Goal: Task Accomplishment & Management: Use online tool/utility

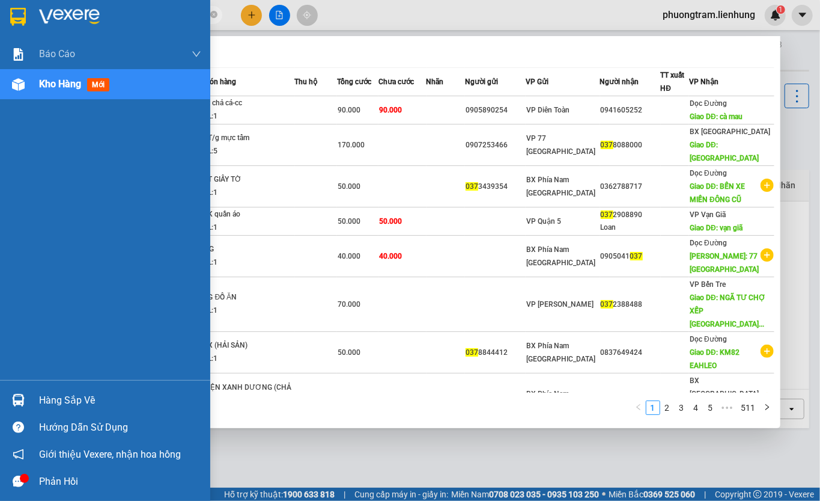
drag, startPoint x: 101, startPoint y: 13, endPoint x: 23, endPoint y: 20, distance: 78.4
click at [23, 20] on section "Kết quả tìm kiếm ( 5108 ) Bộ lọc Mã ĐH Trạng thái Món hàng Thu hộ Tổng cước Chư…" at bounding box center [410, 250] width 820 height 501
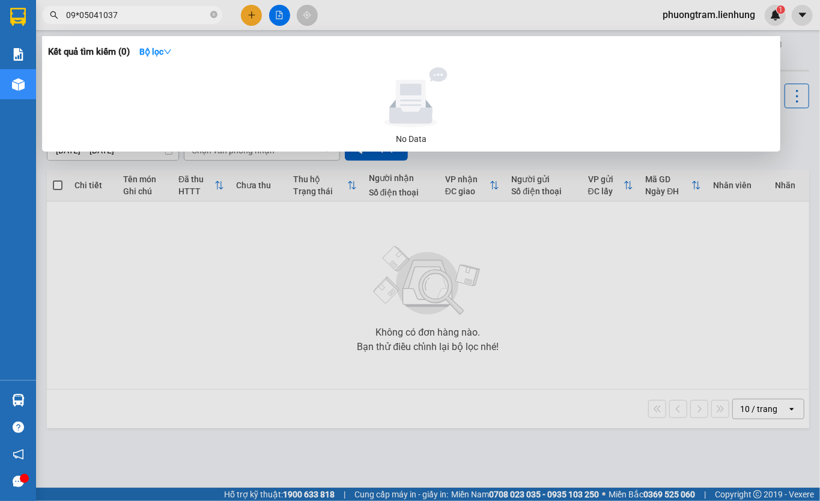
type input "09*05041037"
click at [211, 13] on icon "close-circle" at bounding box center [213, 14] width 7 height 7
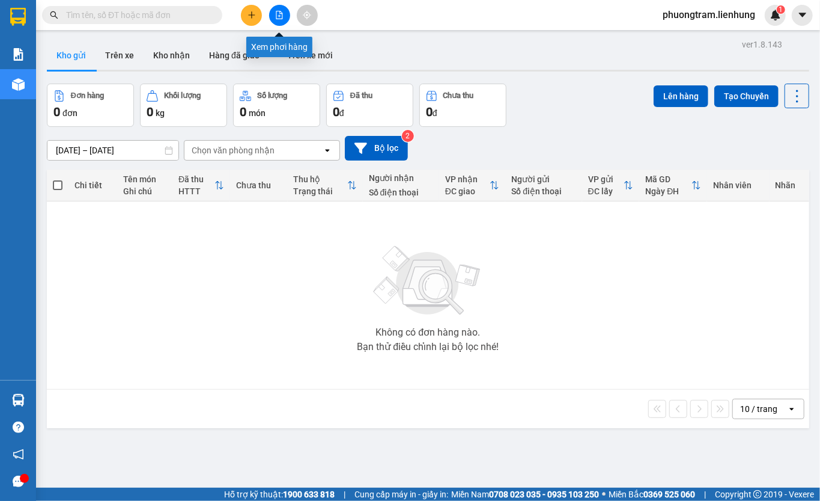
click at [282, 17] on icon "file-add" at bounding box center [279, 15] width 8 height 8
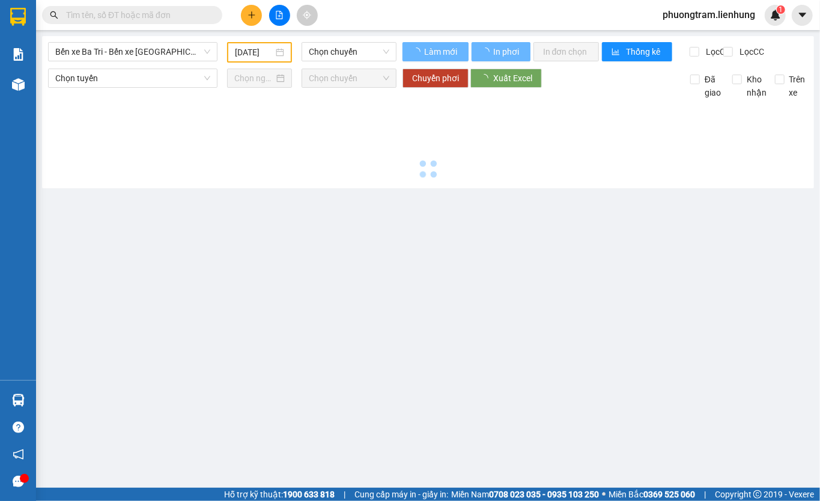
type input "[DATE]"
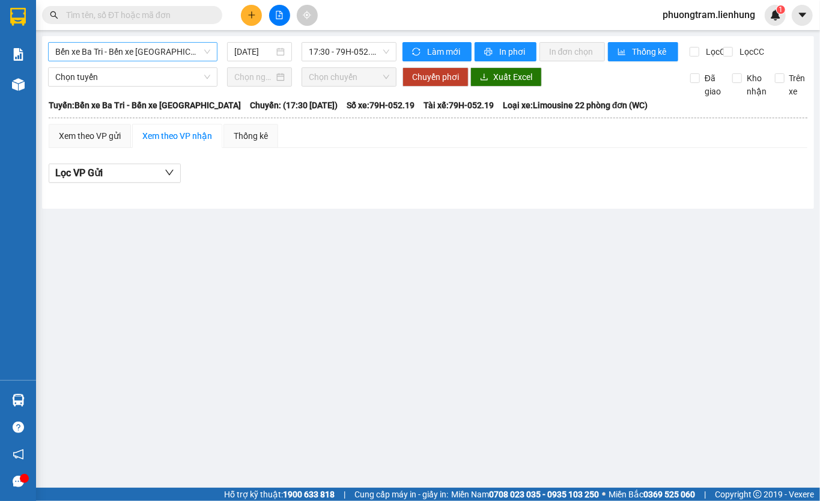
click at [145, 49] on span "Bến xe Ba Tri - Bến xe [GEOGRAPHIC_DATA]" at bounding box center [132, 52] width 155 height 18
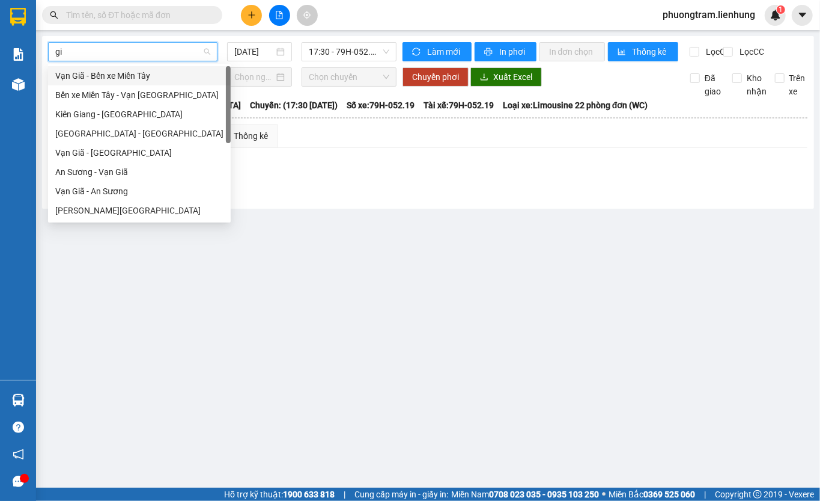
type input "gia"
click at [112, 202] on div "[PERSON_NAME][GEOGRAPHIC_DATA]" at bounding box center [139, 210] width 183 height 19
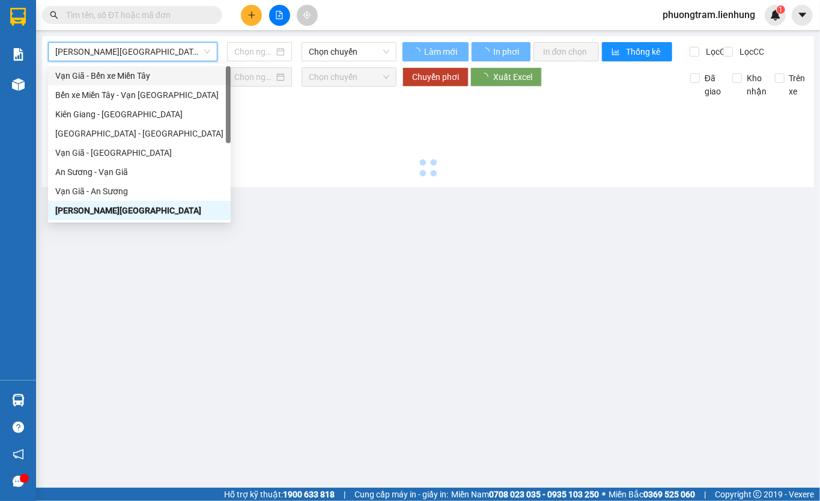
type input "[DATE]"
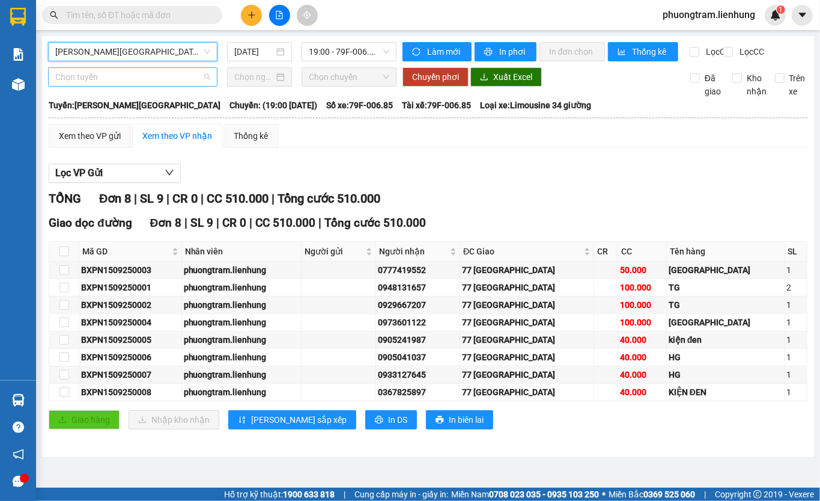
click at [124, 86] on span "Chọn tuyến" at bounding box center [132, 77] width 155 height 18
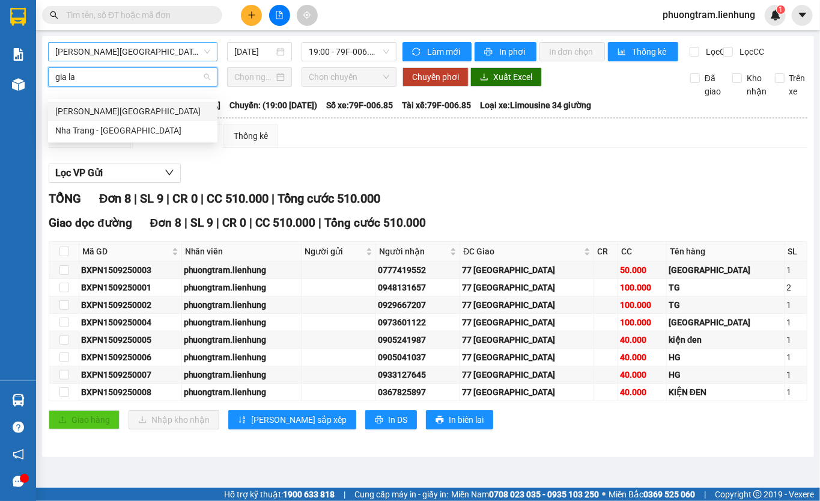
type input "[PERSON_NAME]"
click at [112, 111] on div "[PERSON_NAME][GEOGRAPHIC_DATA]" at bounding box center [132, 111] width 155 height 13
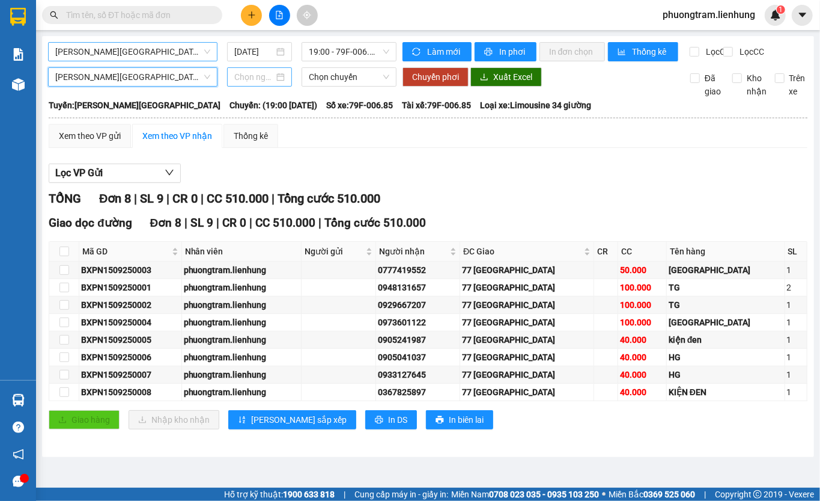
click at [246, 79] on div at bounding box center [259, 76] width 65 height 19
type input "[DATE]"
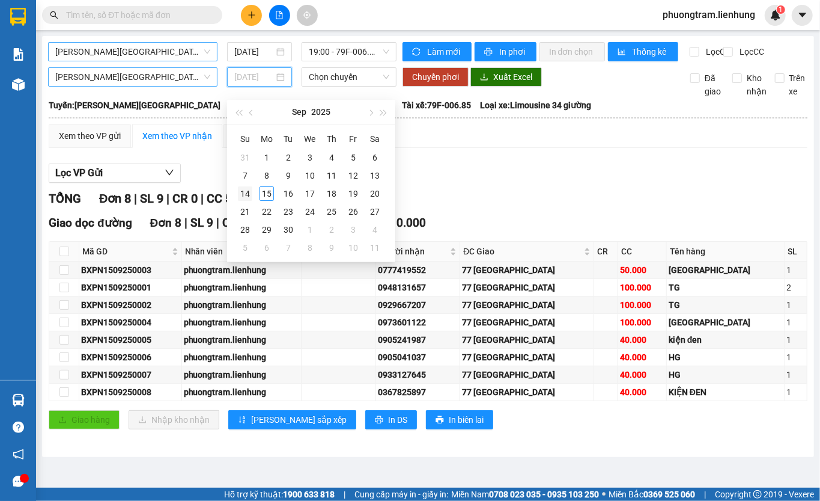
type input "[DATE]"
click at [246, 190] on div "14" at bounding box center [245, 193] width 14 height 14
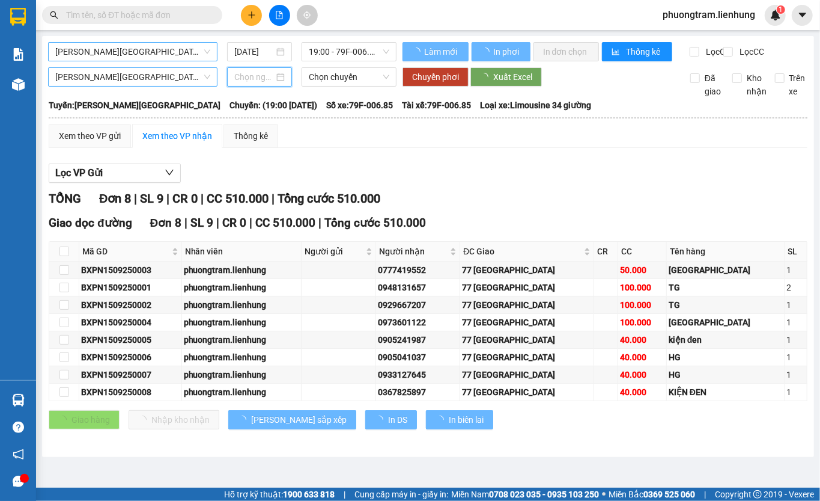
type input "[DATE]"
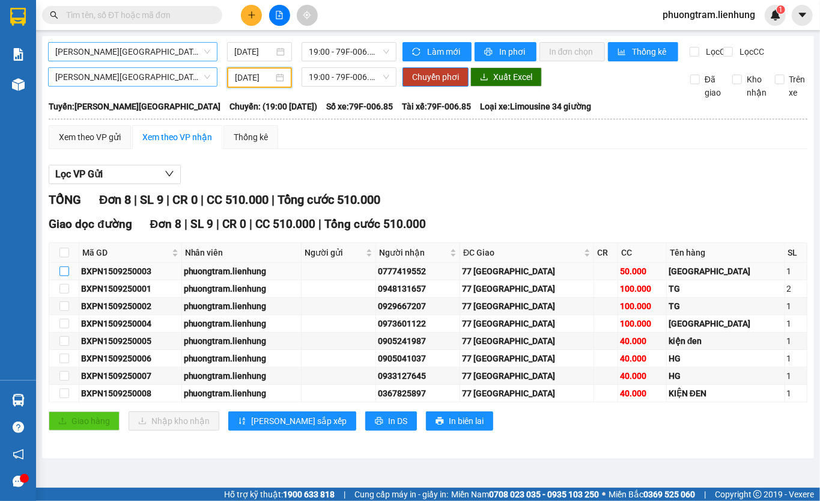
click at [64, 276] on input "checkbox" at bounding box center [64, 271] width 10 height 10
checkbox input "true"
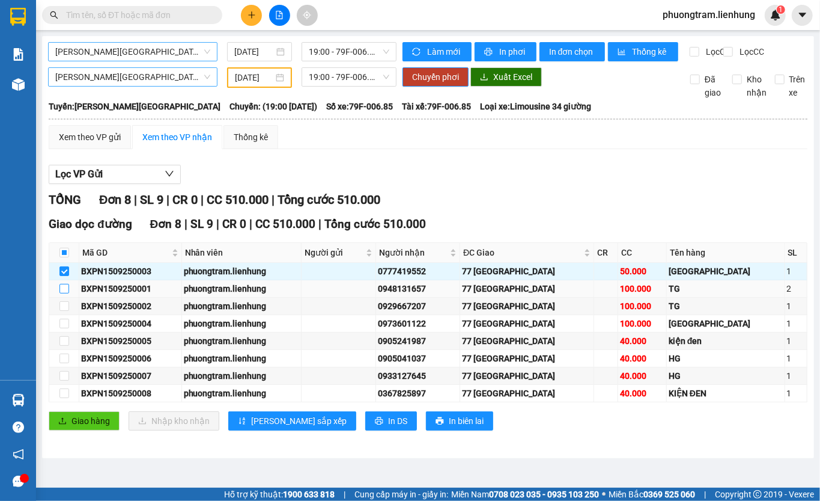
click at [61, 293] on input "checkbox" at bounding box center [64, 289] width 10 height 10
checkbox input "true"
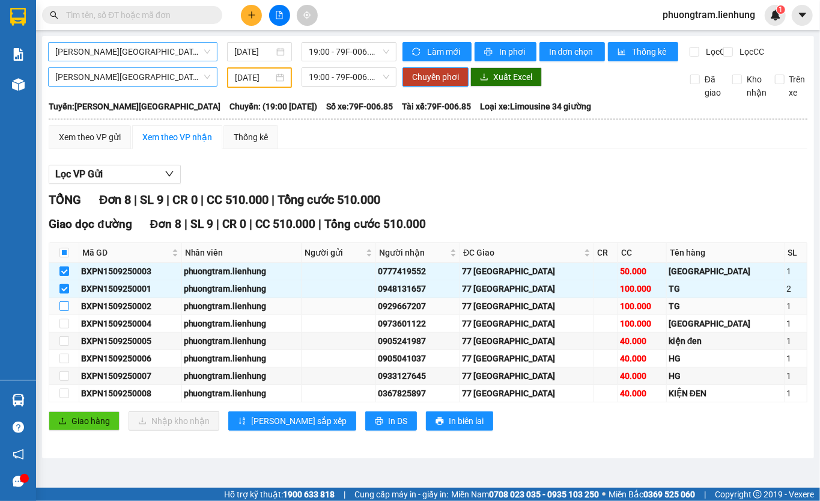
click at [59, 311] on input "checkbox" at bounding box center [64, 306] width 10 height 10
checkbox input "true"
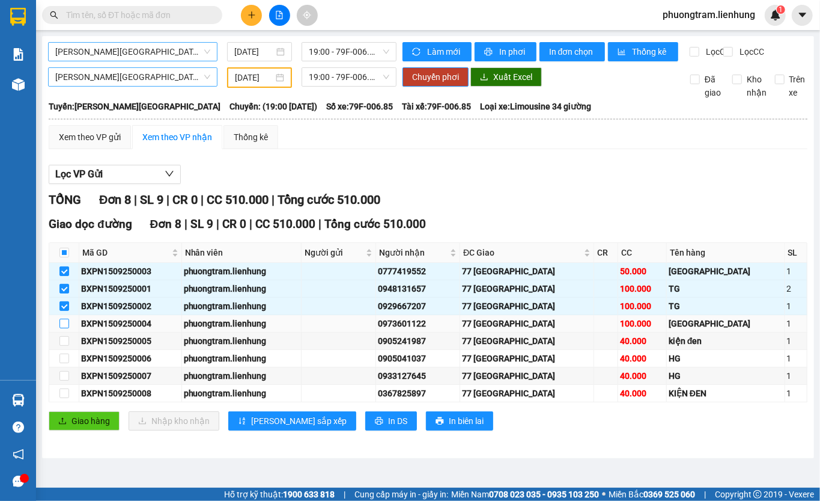
click at [61, 328] on input "checkbox" at bounding box center [64, 323] width 10 height 10
checkbox input "true"
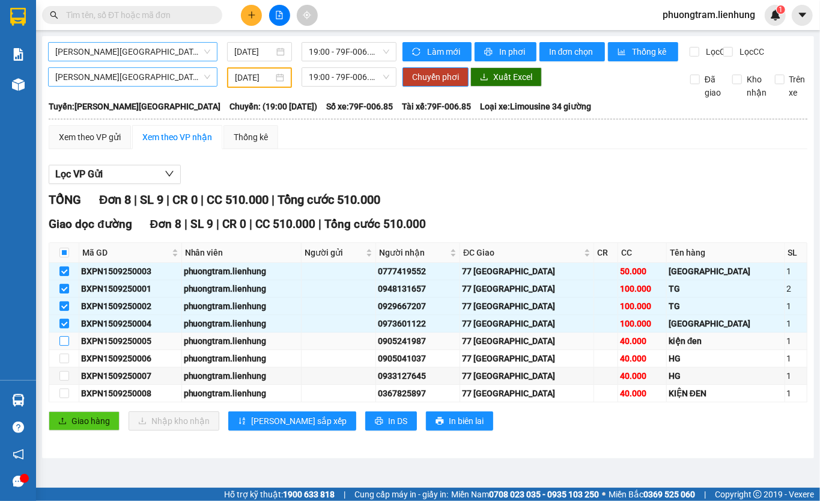
click at [65, 345] on input "checkbox" at bounding box center [64, 341] width 10 height 10
checkbox input "true"
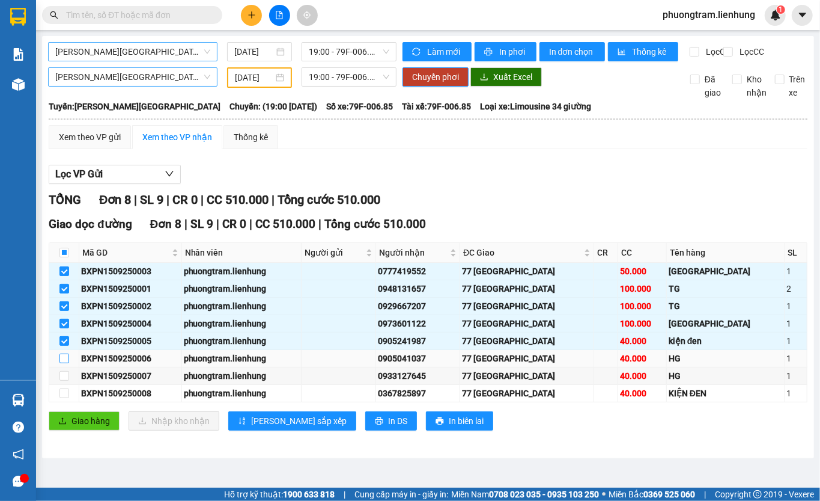
click at [64, 365] on label at bounding box center [64, 357] width 10 height 13
click at [64, 363] on input "checkbox" at bounding box center [64, 358] width 10 height 10
checkbox input "true"
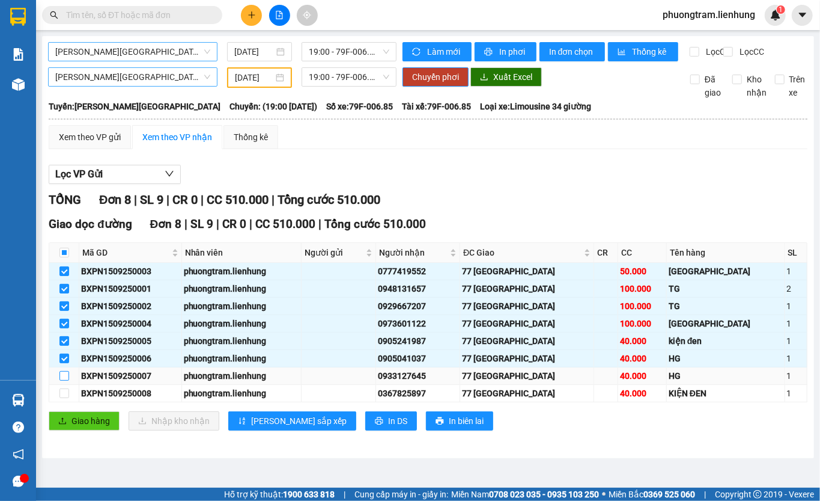
click at [62, 380] on input "checkbox" at bounding box center [64, 376] width 10 height 10
checkbox input "true"
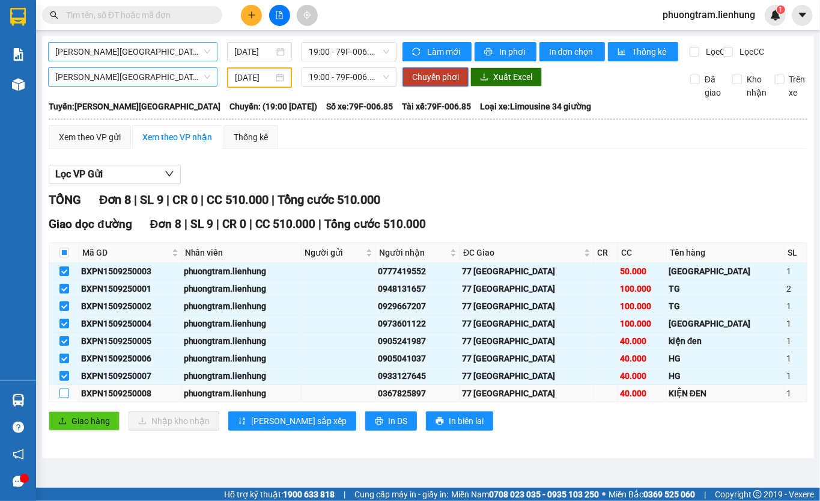
click at [62, 398] on input "checkbox" at bounding box center [64, 393] width 10 height 10
checkbox input "true"
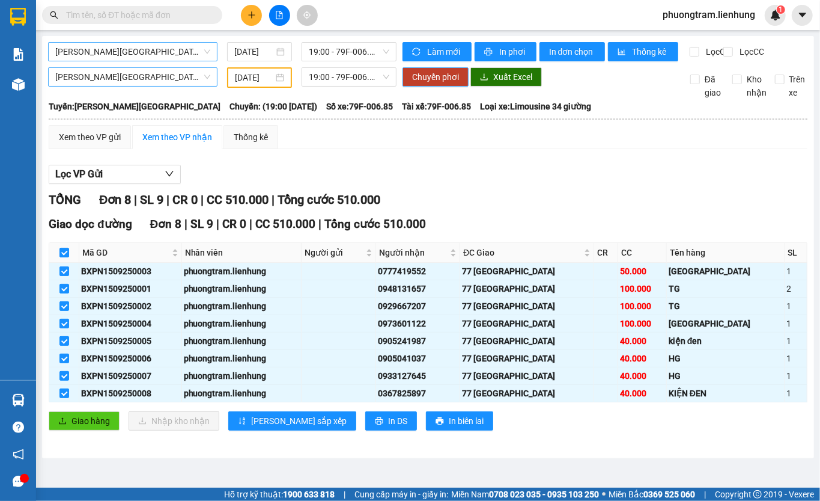
click at [440, 84] on span "Chuyển phơi" at bounding box center [435, 76] width 47 height 13
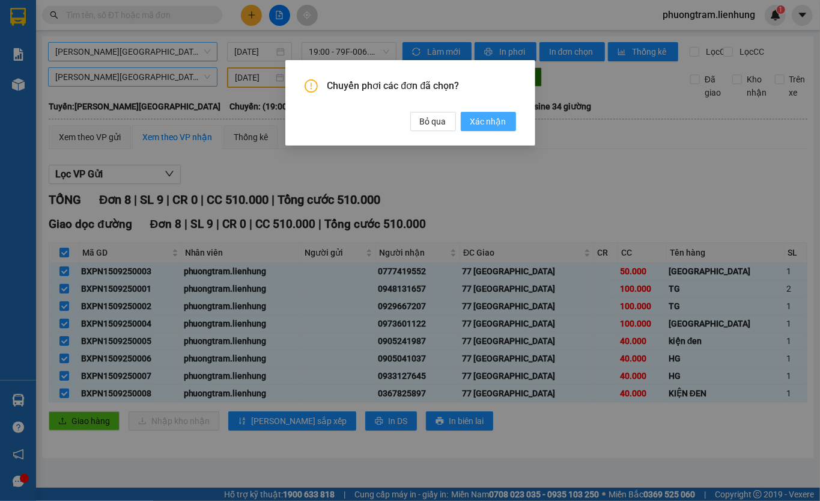
click at [481, 118] on span "Xác nhận" at bounding box center [488, 121] width 36 height 13
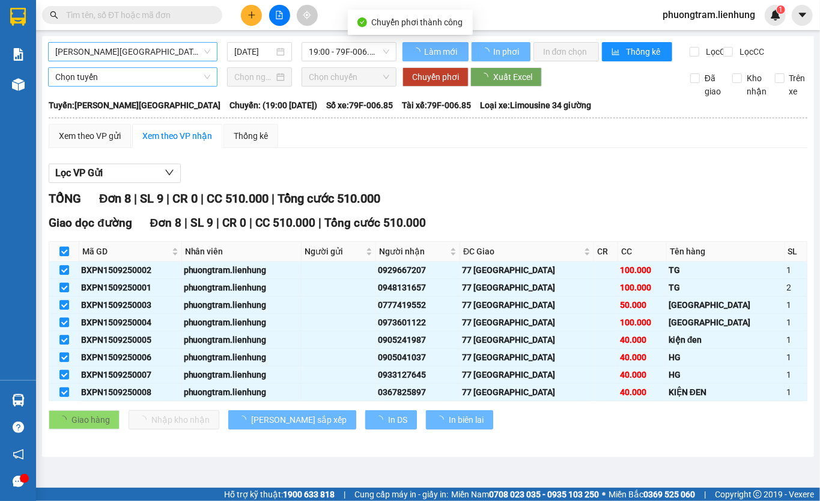
checkbox input "false"
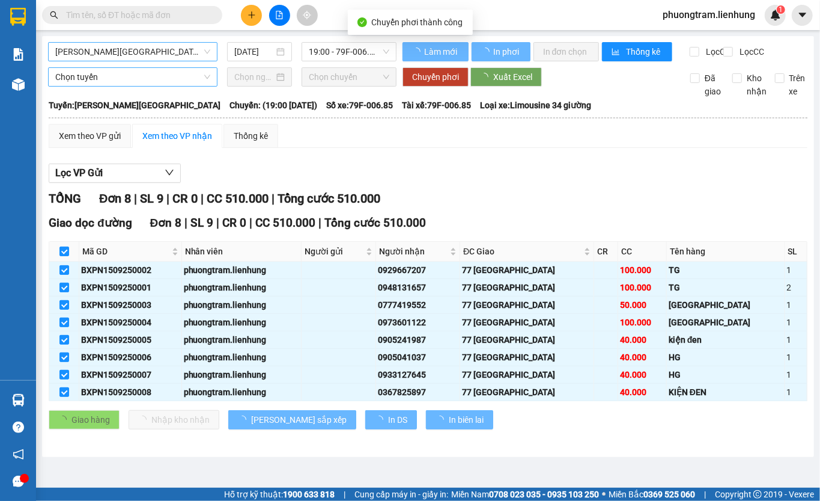
checkbox input "false"
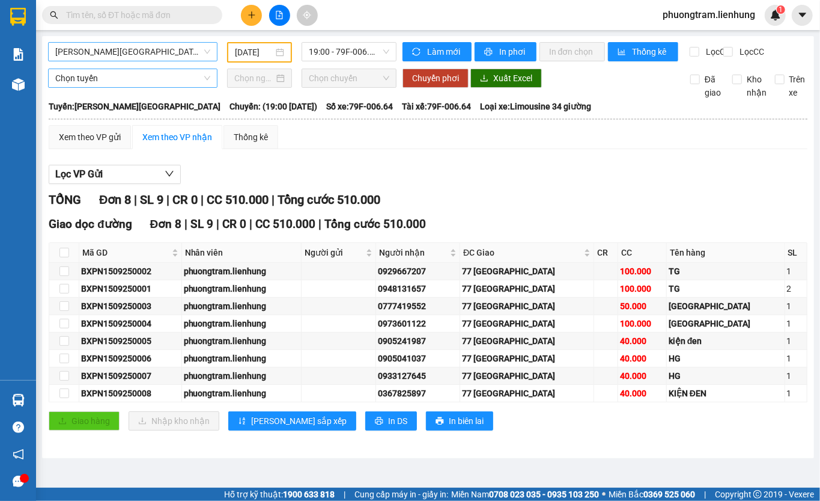
click at [144, 52] on span "[PERSON_NAME][GEOGRAPHIC_DATA]" at bounding box center [132, 52] width 155 height 18
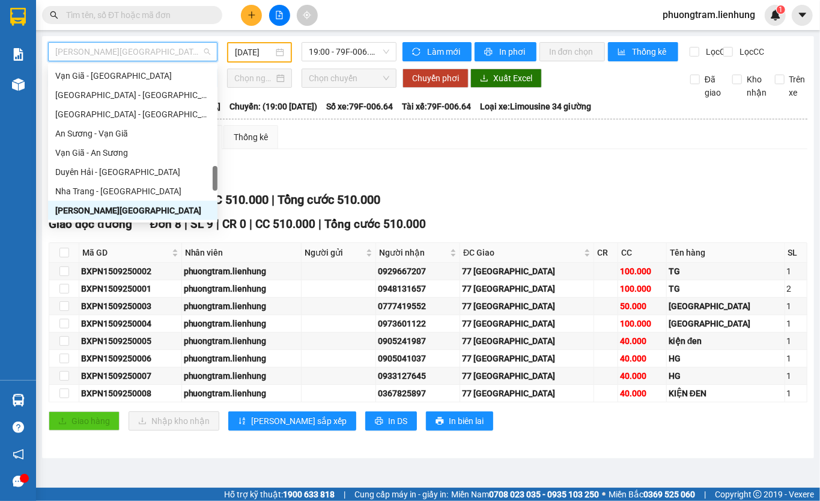
click at [256, 53] on input "[DATE]" at bounding box center [254, 52] width 38 height 13
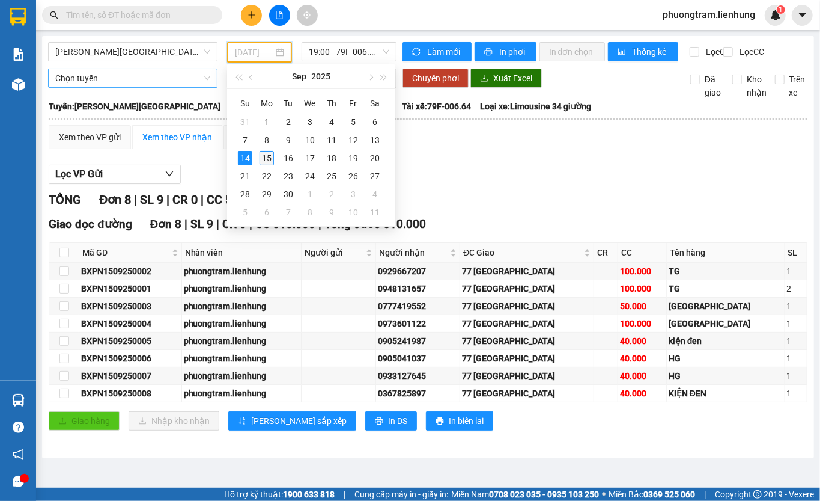
click at [266, 157] on div "15" at bounding box center [267, 158] width 14 height 14
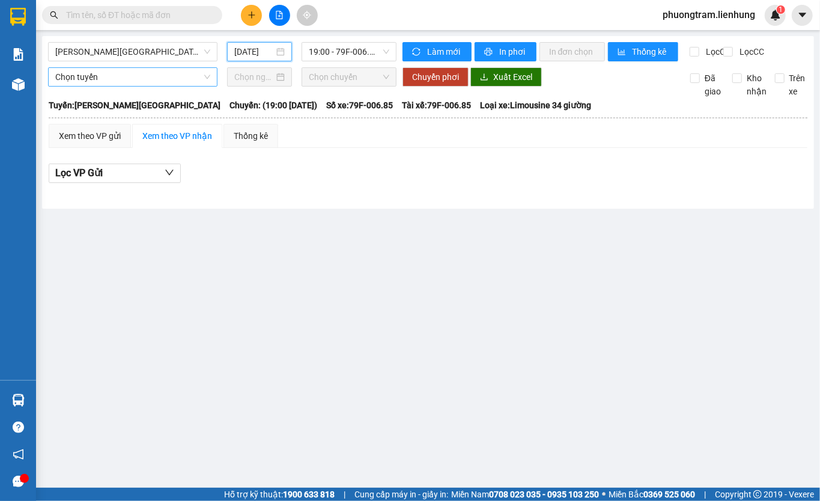
click at [318, 291] on main "Gia Lai - [GEOGRAPHIC_DATA] [DATE] 19:00 - 79F-006.85 Làm mới In phơi In đơn ch…" at bounding box center [410, 243] width 820 height 487
click at [144, 53] on span "[PERSON_NAME][GEOGRAPHIC_DATA]" at bounding box center [132, 52] width 155 height 18
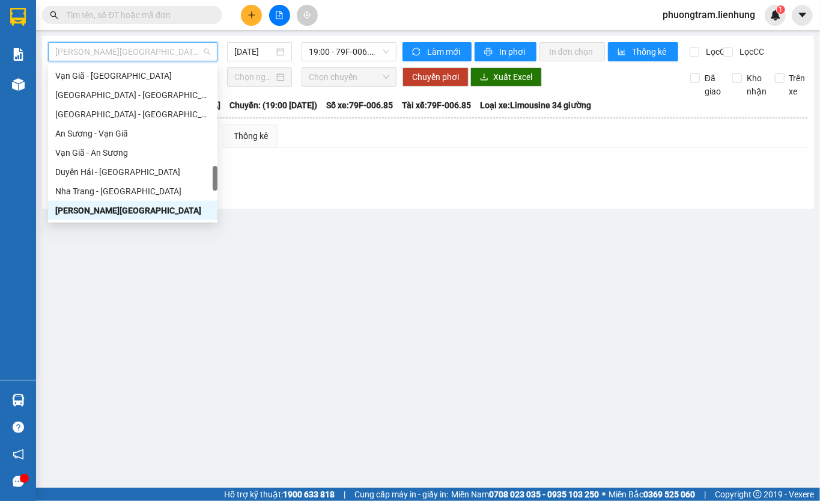
click at [362, 300] on main "Gia Lai - [GEOGRAPHIC_DATA] [DATE] 19:00 - 79F-006.85 Làm mới In phơi In đơn ch…" at bounding box center [410, 243] width 820 height 487
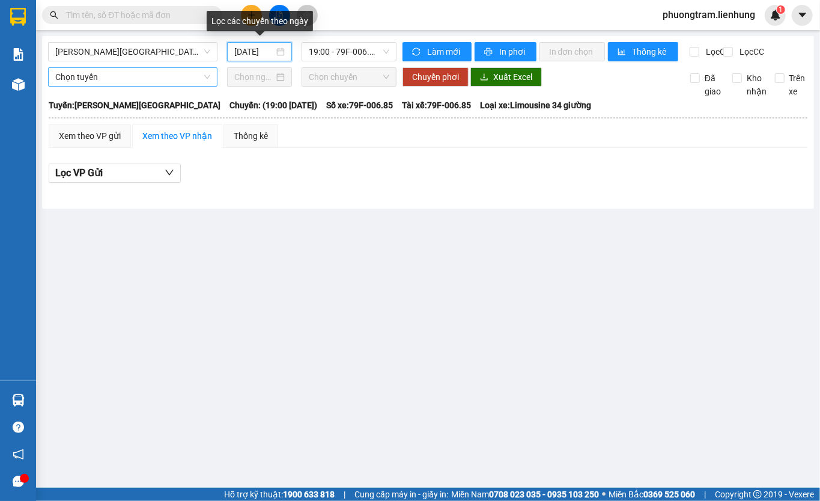
click at [243, 47] on input "[DATE]" at bounding box center [254, 51] width 40 height 13
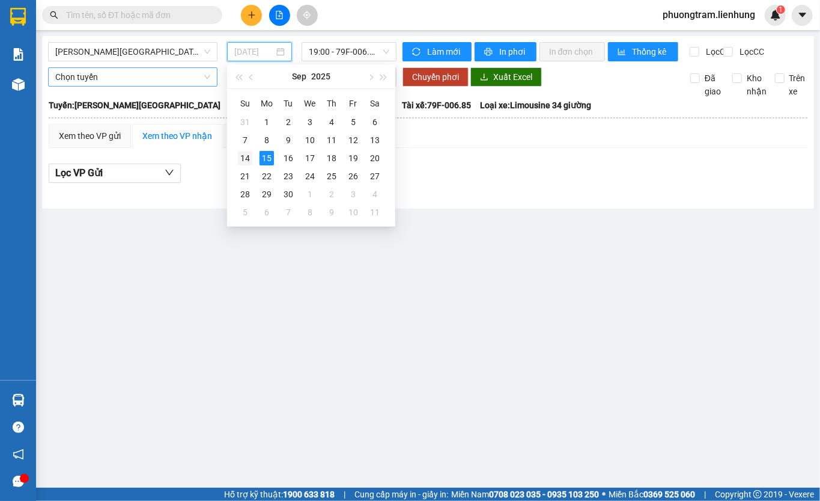
click at [246, 157] on div "14" at bounding box center [245, 158] width 14 height 14
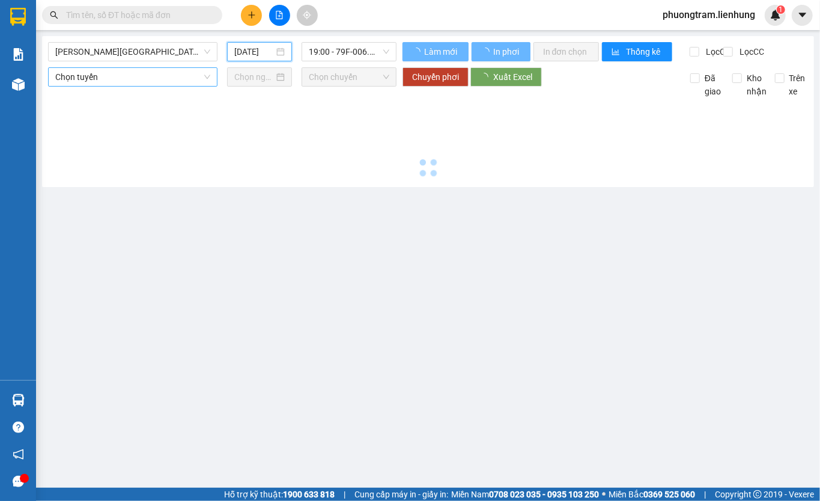
type input "[DATE]"
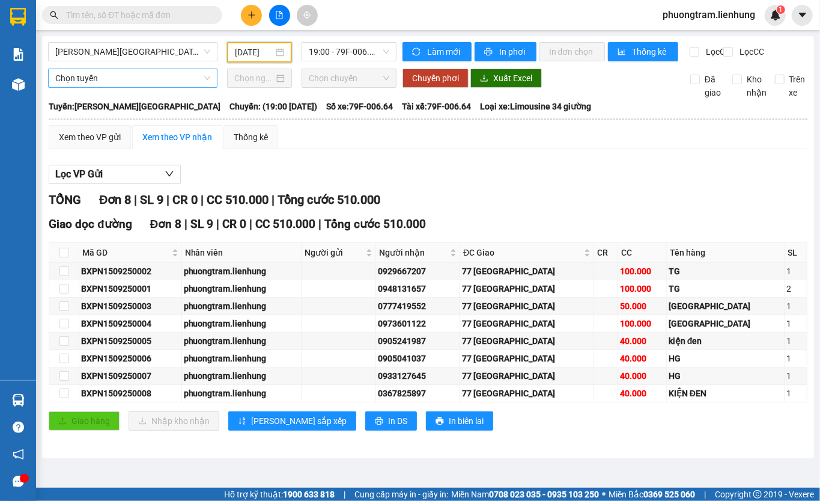
click at [138, 11] on input "text" at bounding box center [137, 14] width 142 height 13
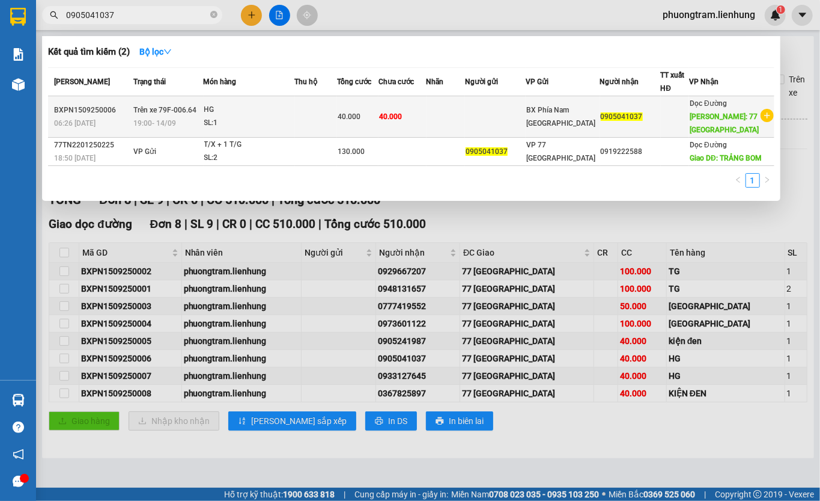
type input "0905041037"
click at [220, 117] on div "SL: 1" at bounding box center [249, 123] width 90 height 13
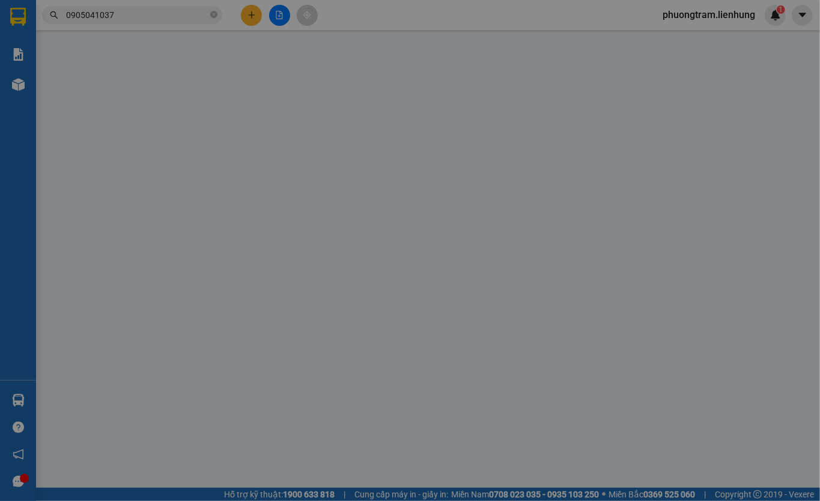
type input "0905041037"
type input "77 [GEOGRAPHIC_DATA]"
type input "40.000"
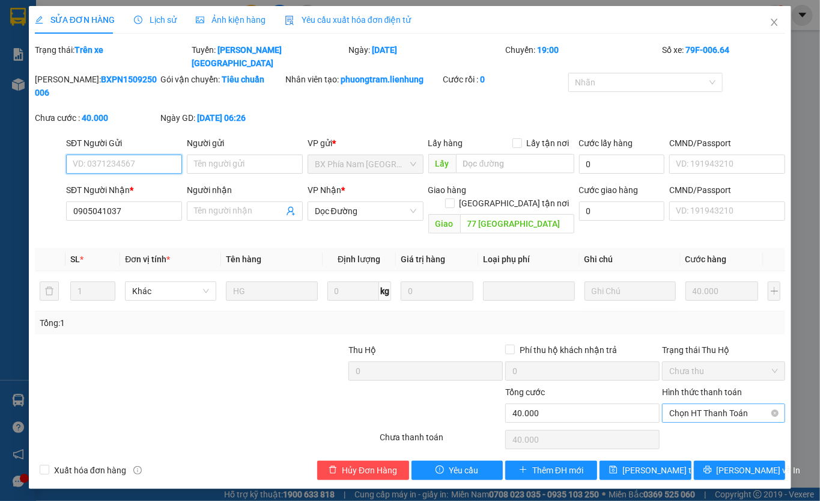
click at [710, 404] on span "Chọn HT Thanh Toán" at bounding box center [723, 413] width 109 height 18
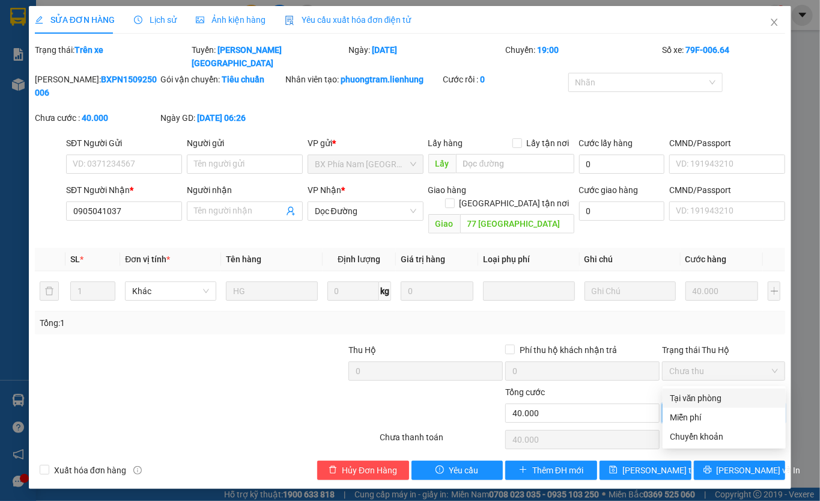
click at [681, 397] on div "Tại văn phòng" at bounding box center [724, 397] width 109 height 13
type input "0"
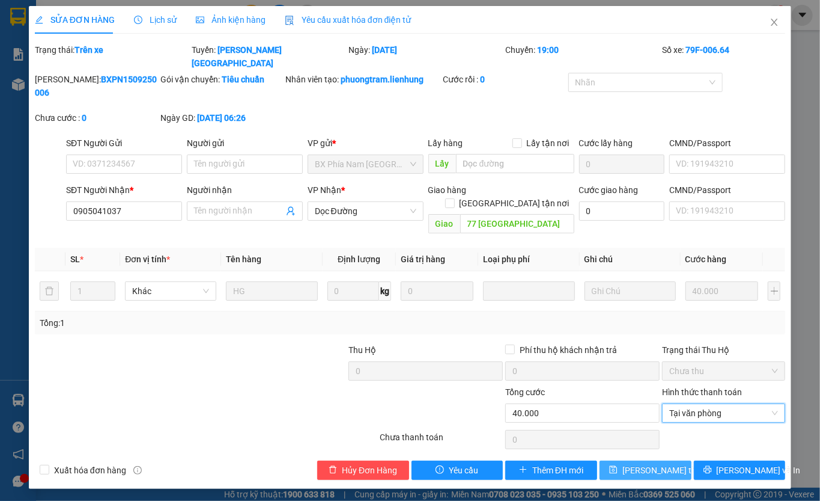
click at [653, 463] on span "[PERSON_NAME] thay đổi" at bounding box center [670, 469] width 96 height 13
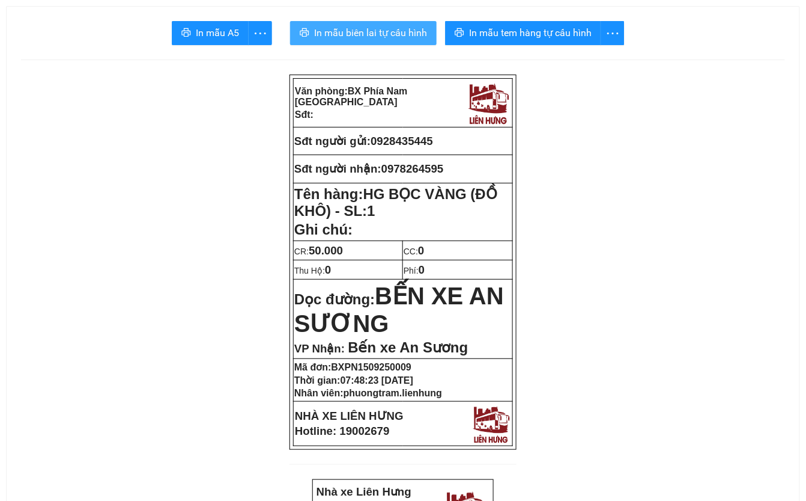
click at [363, 29] on span "In mẫu biên lai tự cấu hình" at bounding box center [370, 32] width 113 height 15
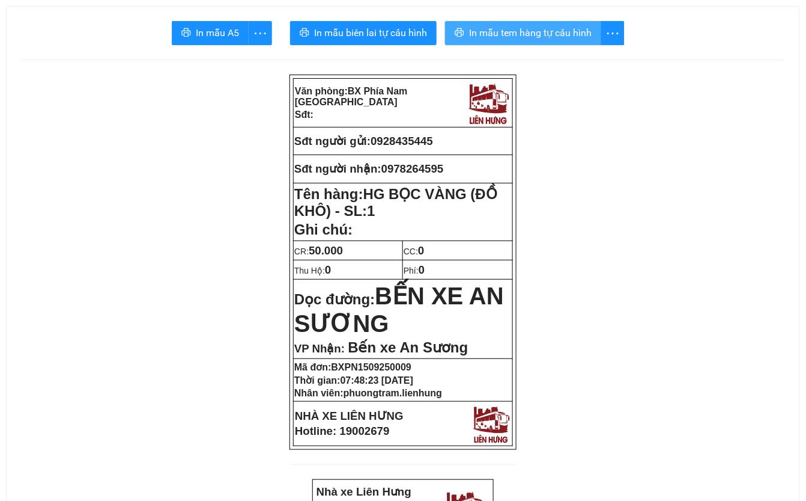
click at [505, 32] on span "In mẫu tem hàng tự cấu hình" at bounding box center [530, 32] width 123 height 15
